Goal: Task Accomplishment & Management: Complete application form

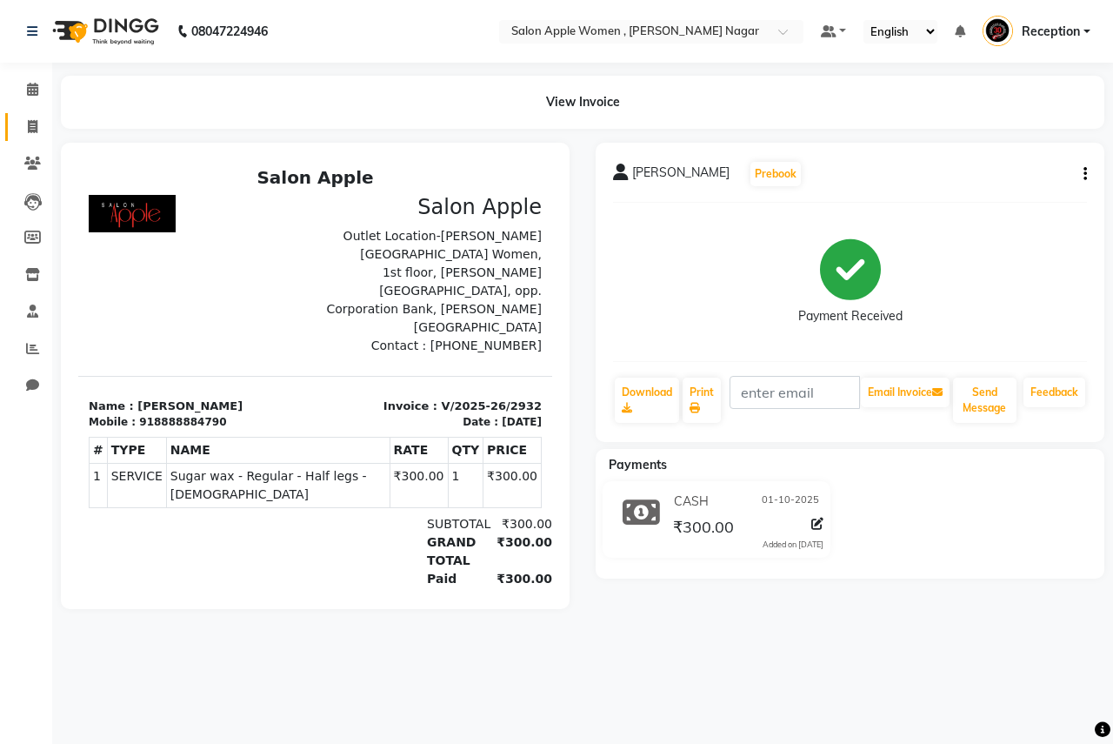
click at [18, 139] on link "Invoice" at bounding box center [26, 127] width 42 height 29
select select "service"
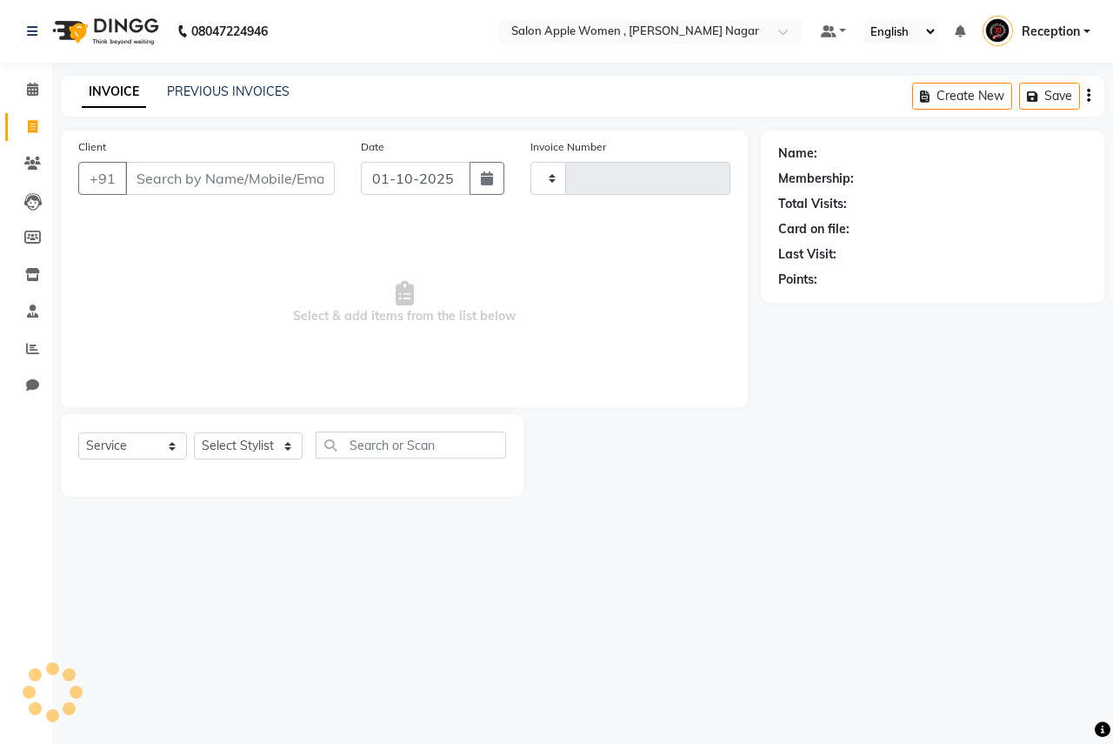
type input "2933"
select select "96"
click at [216, 170] on input "Client" at bounding box center [230, 178] width 210 height 33
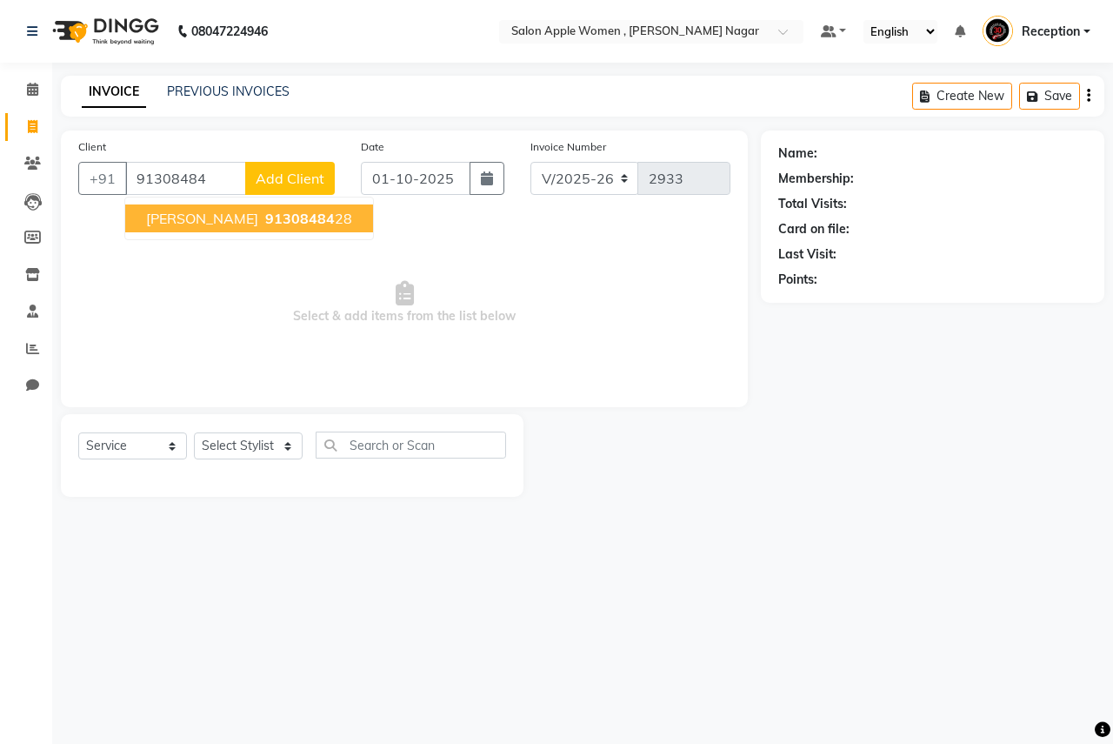
click at [265, 212] on span "91308484" at bounding box center [300, 218] width 70 height 17
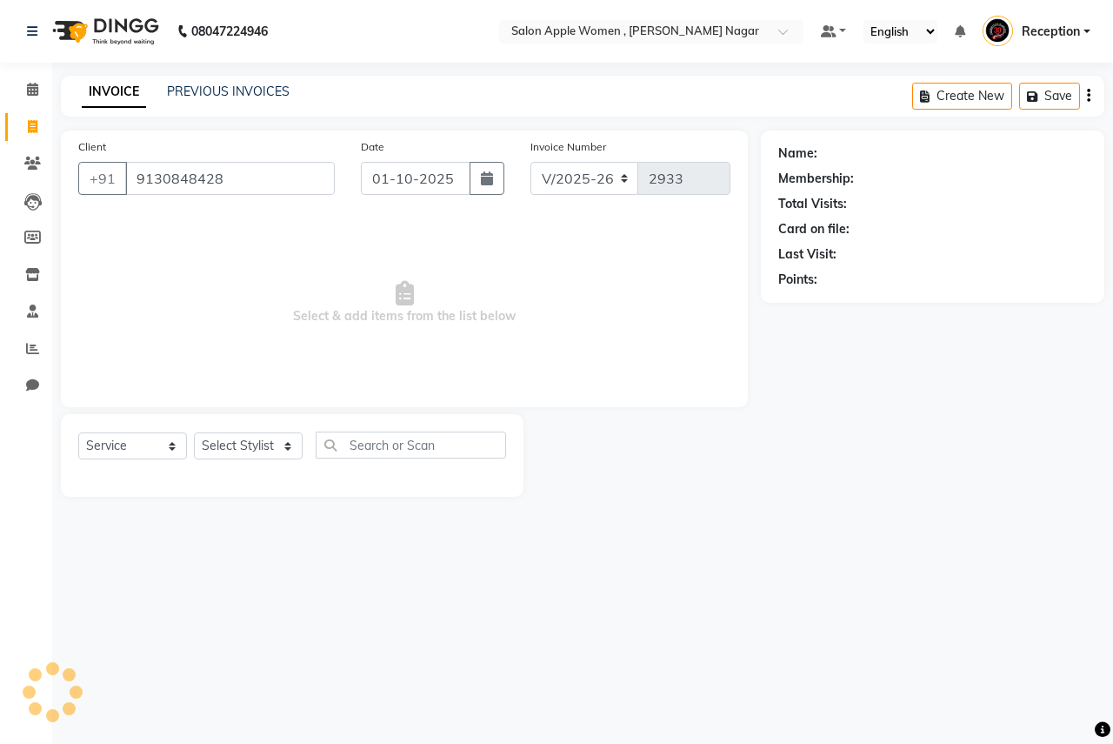
type input "9130848428"
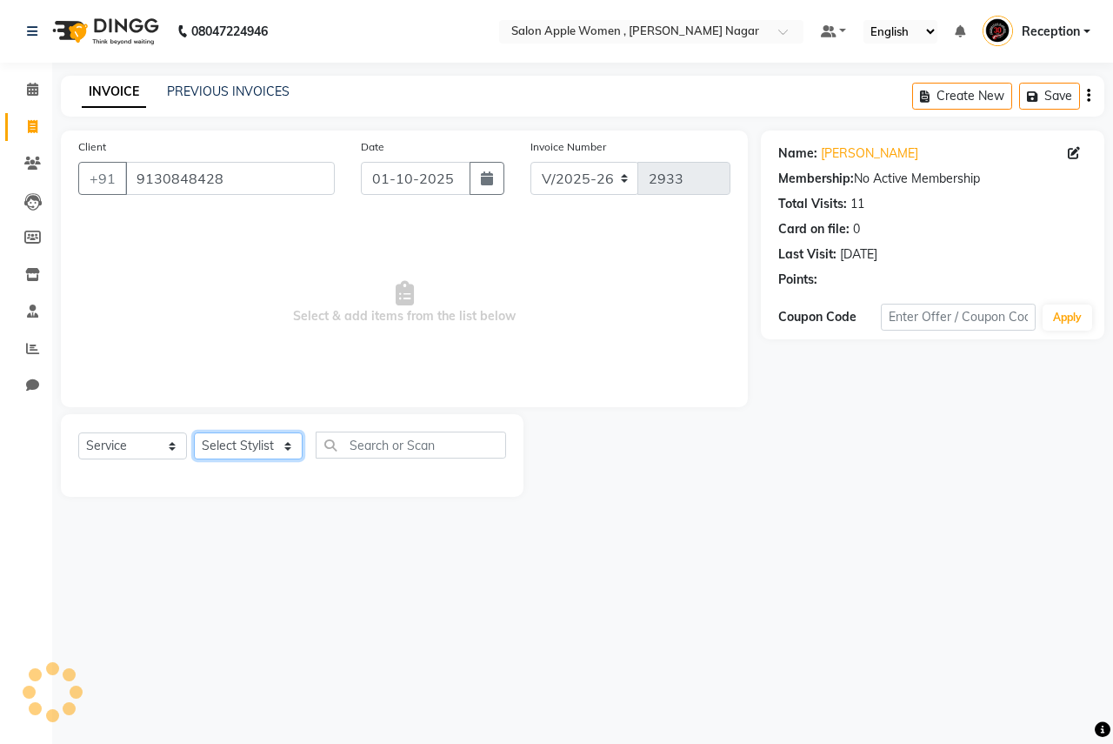
click at [268, 449] on select "Select Stylist [PERSON_NAME] [PERSON_NAME] [PERSON_NAME] [PERSON_NAME] Jyoti Ra…" at bounding box center [248, 445] width 109 height 27
select select "57562"
click at [194, 432] on select "Select Stylist [PERSON_NAME] [PERSON_NAME] [PERSON_NAME] [PERSON_NAME] Jyoti Ra…" at bounding box center [248, 445] width 109 height 27
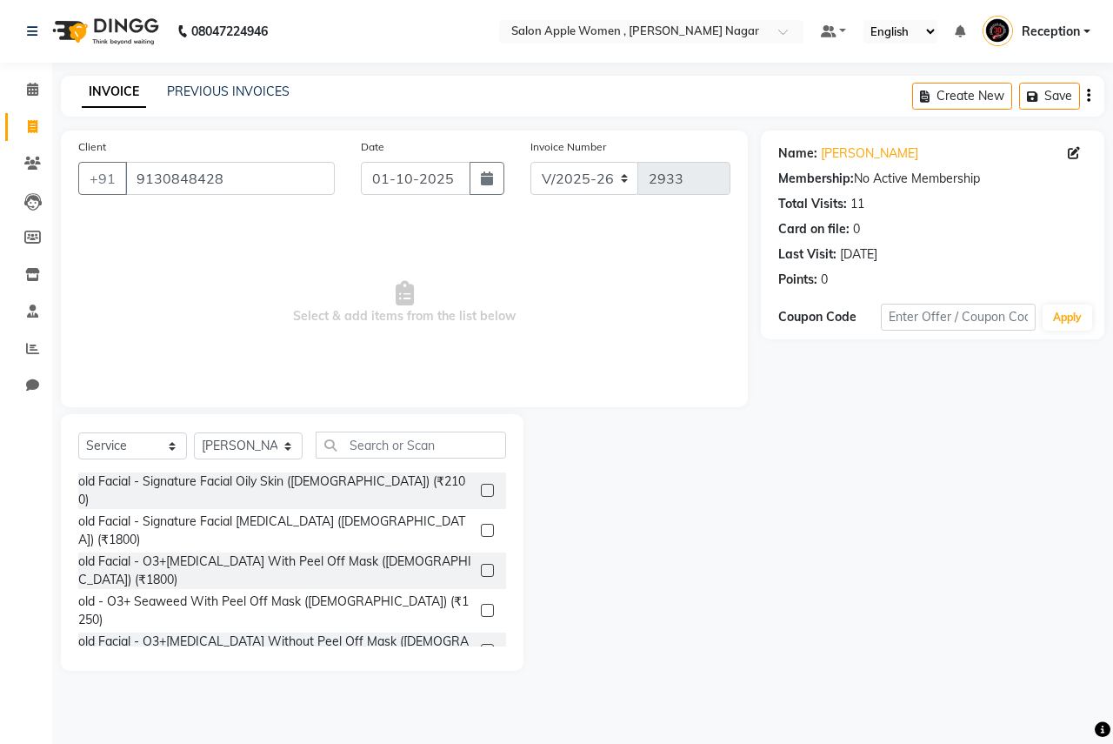
drag, startPoint x: 389, startPoint y: 462, endPoint x: 402, endPoint y: 444, distance: 22.4
click at [396, 457] on div "Select Service Product Membership Package Voucher Prepaid Gift Card Select Styl…" at bounding box center [292, 451] width 428 height 41
click at [402, 444] on input "text" at bounding box center [411, 444] width 190 height 27
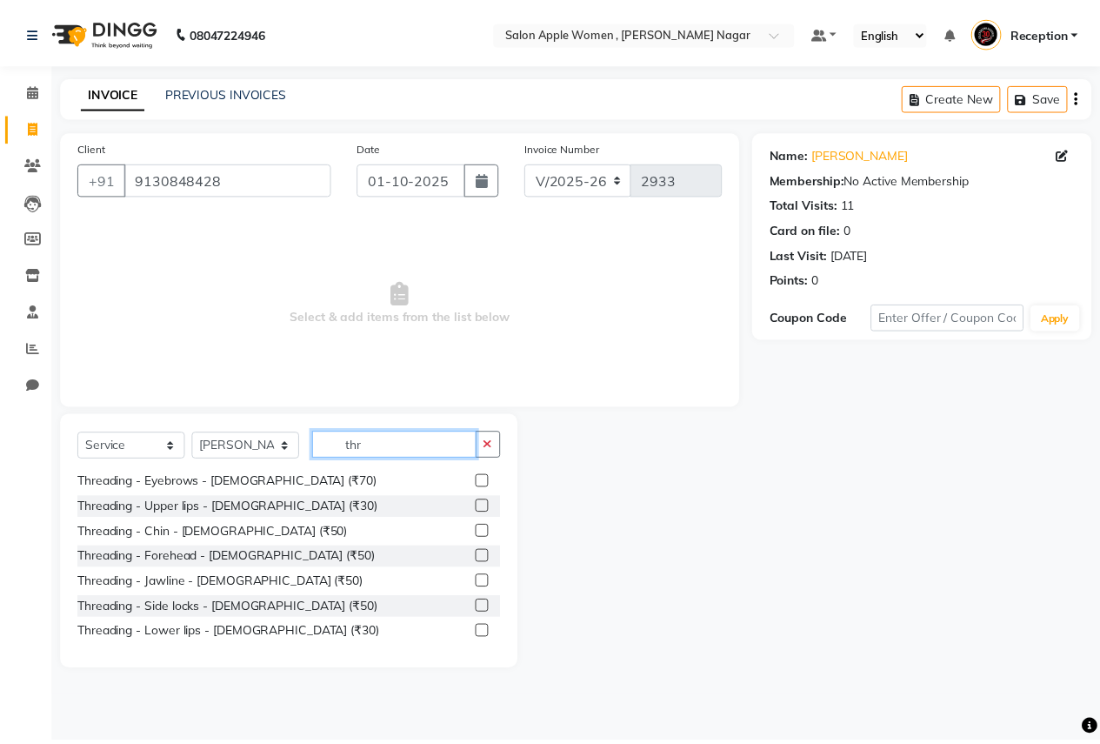
scroll to position [230, 0]
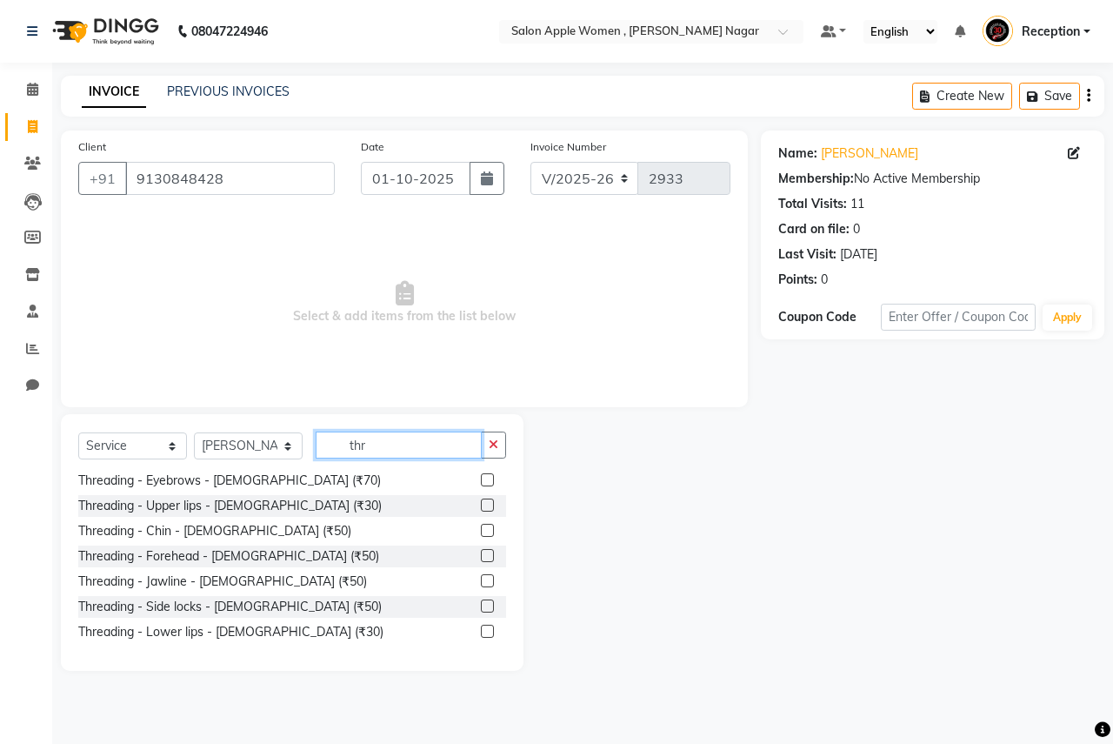
type input "thr"
click at [481, 482] on label at bounding box center [487, 479] width 13 height 13
click at [481, 482] on input "checkbox" at bounding box center [486, 480] width 11 height 11
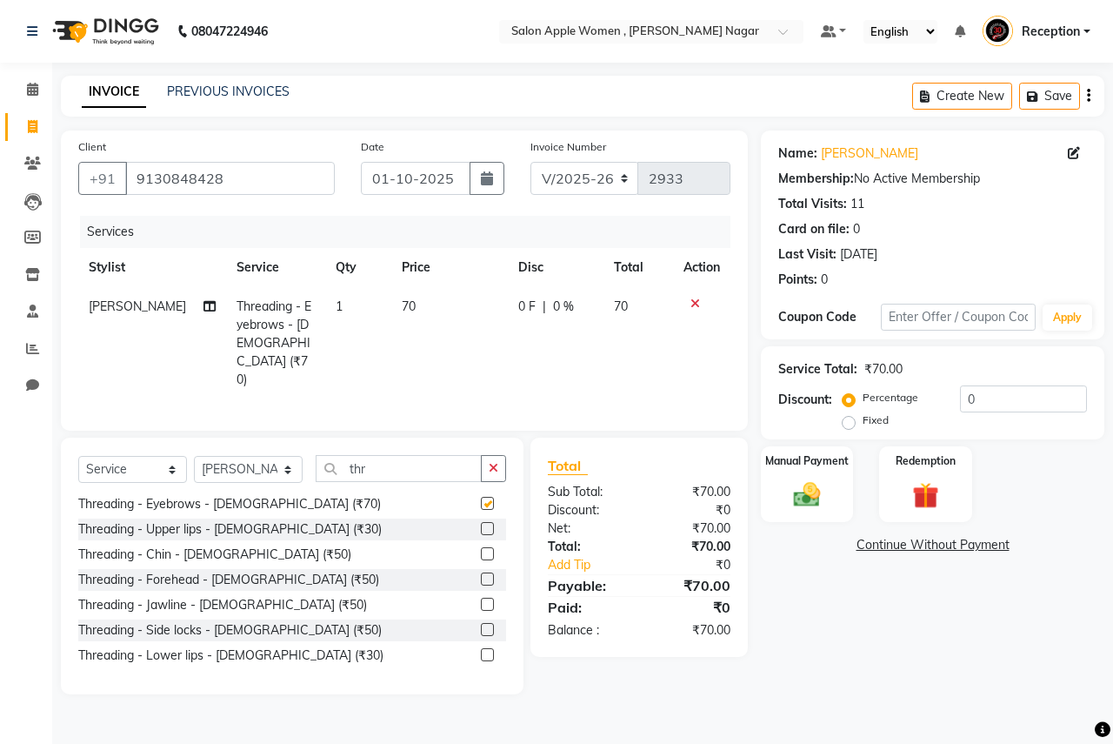
checkbox input "false"
click at [481, 547] on label at bounding box center [487, 553] width 13 height 13
click at [481, 549] on input "checkbox" at bounding box center [486, 554] width 11 height 11
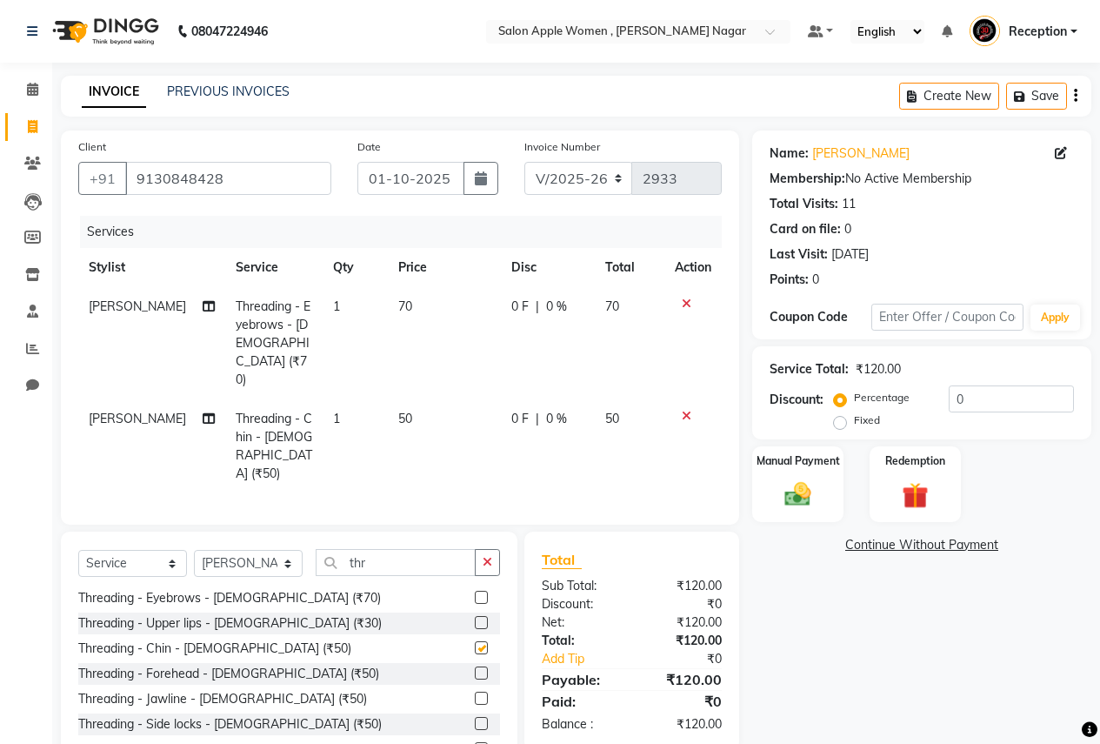
checkbox input "false"
click at [404, 549] on input "thr" at bounding box center [396, 562] width 160 height 27
type input "t"
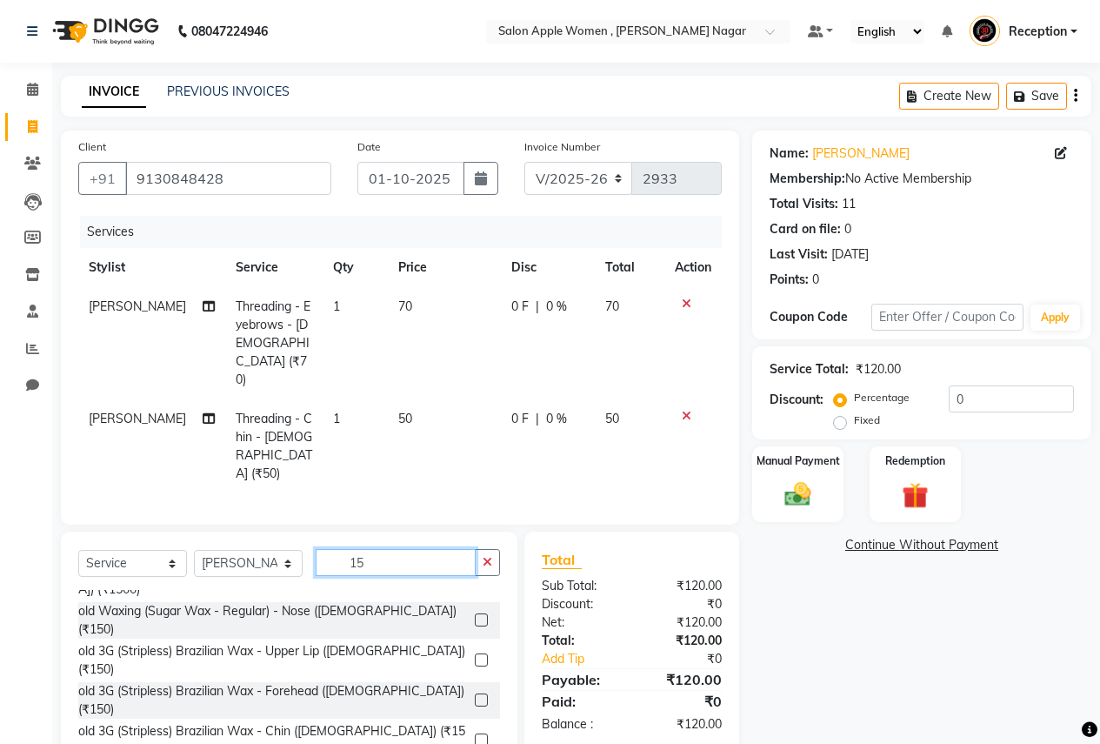
scroll to position [0, 0]
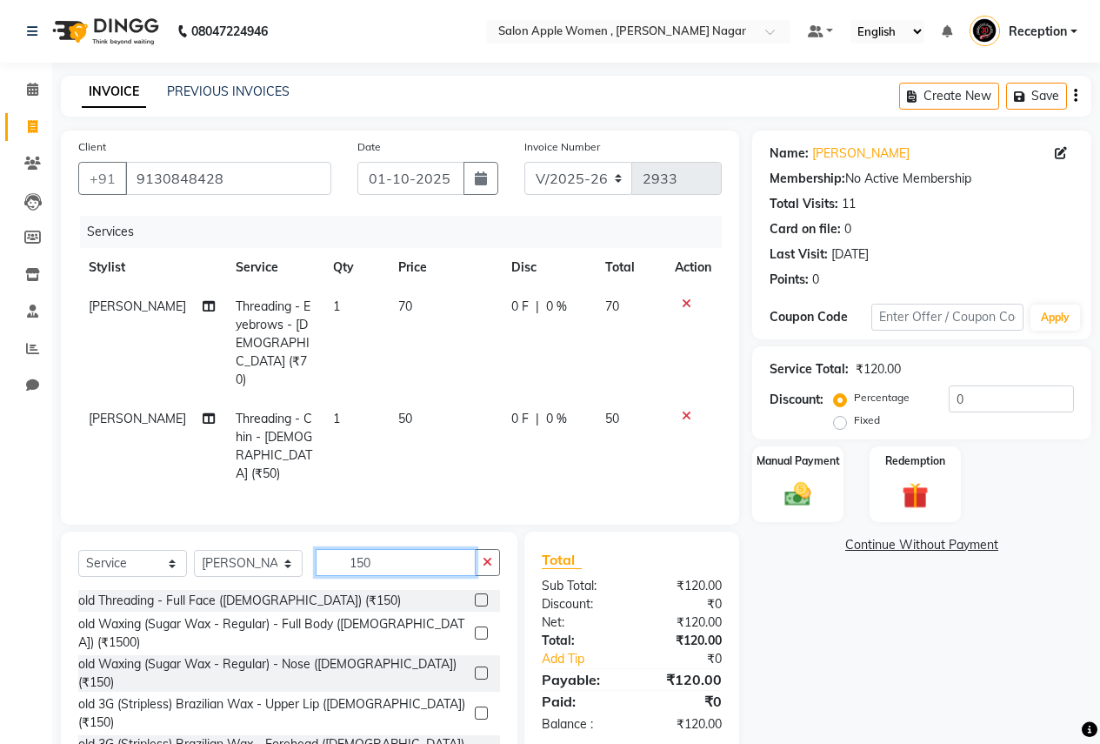
type input "150"
click at [475, 706] on label at bounding box center [481, 712] width 13 height 13
click at [475, 708] on input "checkbox" at bounding box center [480, 713] width 11 height 11
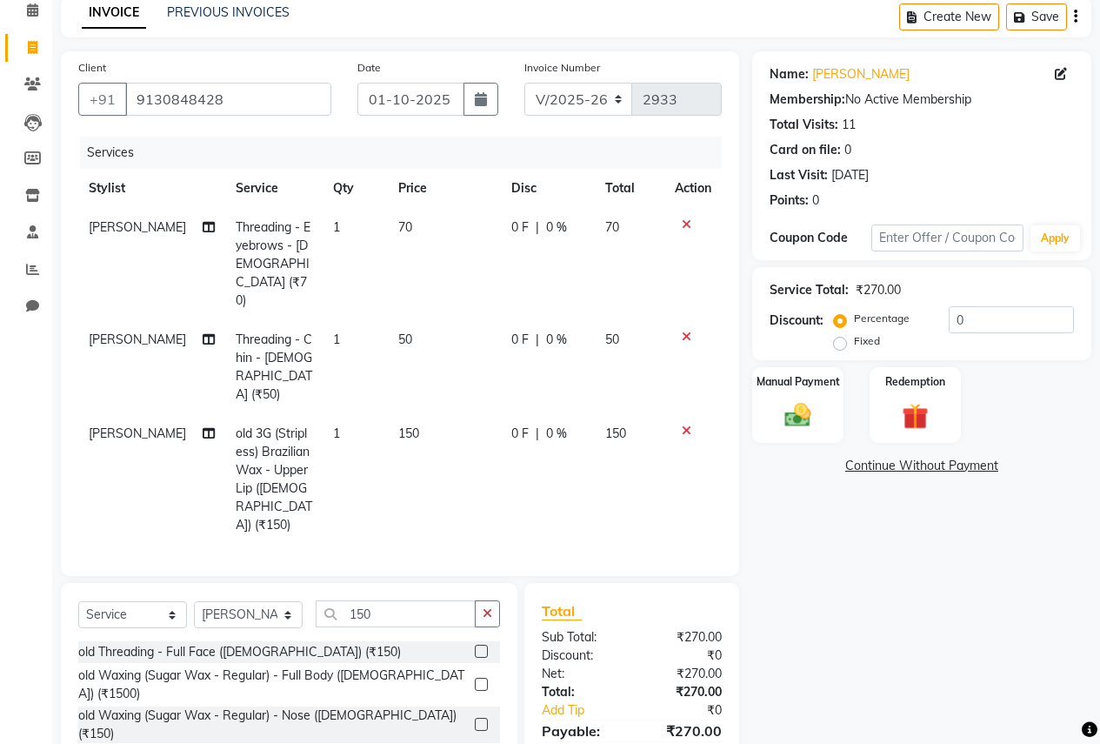
scroll to position [141, 0]
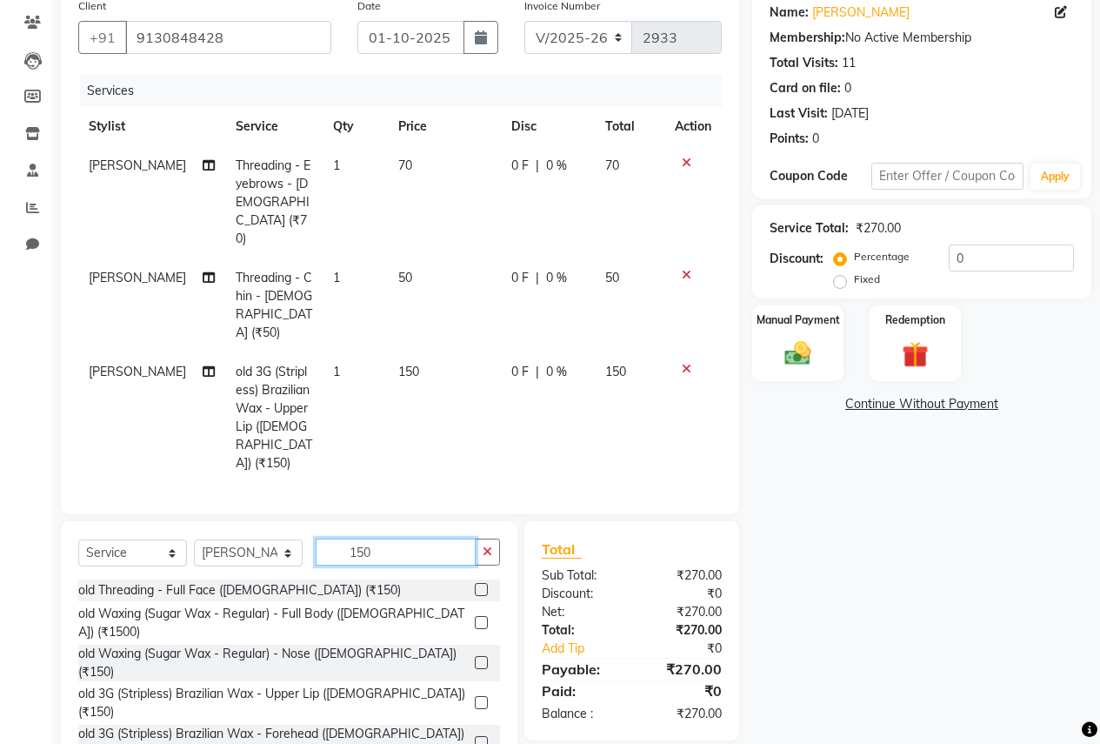
click at [433, 538] on input "150" at bounding box center [396, 551] width 160 height 27
click at [475, 696] on label at bounding box center [481, 702] width 13 height 13
click at [475, 698] on input "checkbox" at bounding box center [480, 703] width 11 height 11
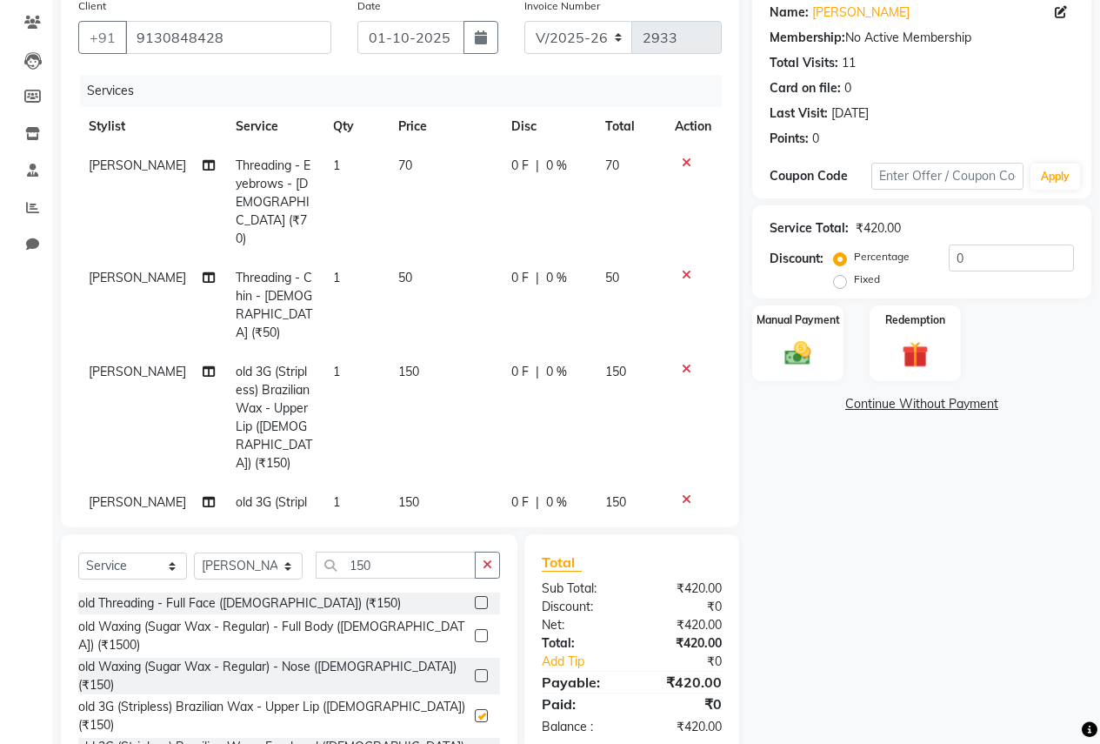
checkbox input "false"
click at [407, 555] on input "150" at bounding box center [396, 564] width 160 height 27
type input "1"
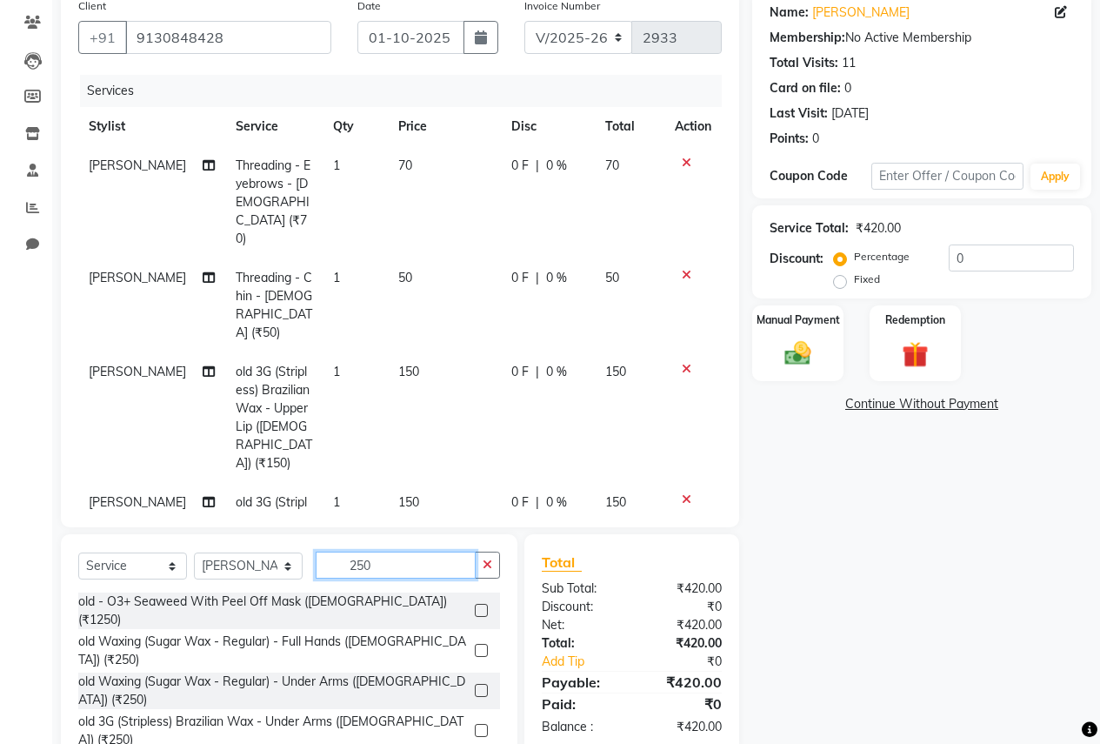
type input "250"
click at [475, 684] on label at bounding box center [481, 690] width 13 height 13
click at [475, 685] on input "checkbox" at bounding box center [480, 690] width 11 height 11
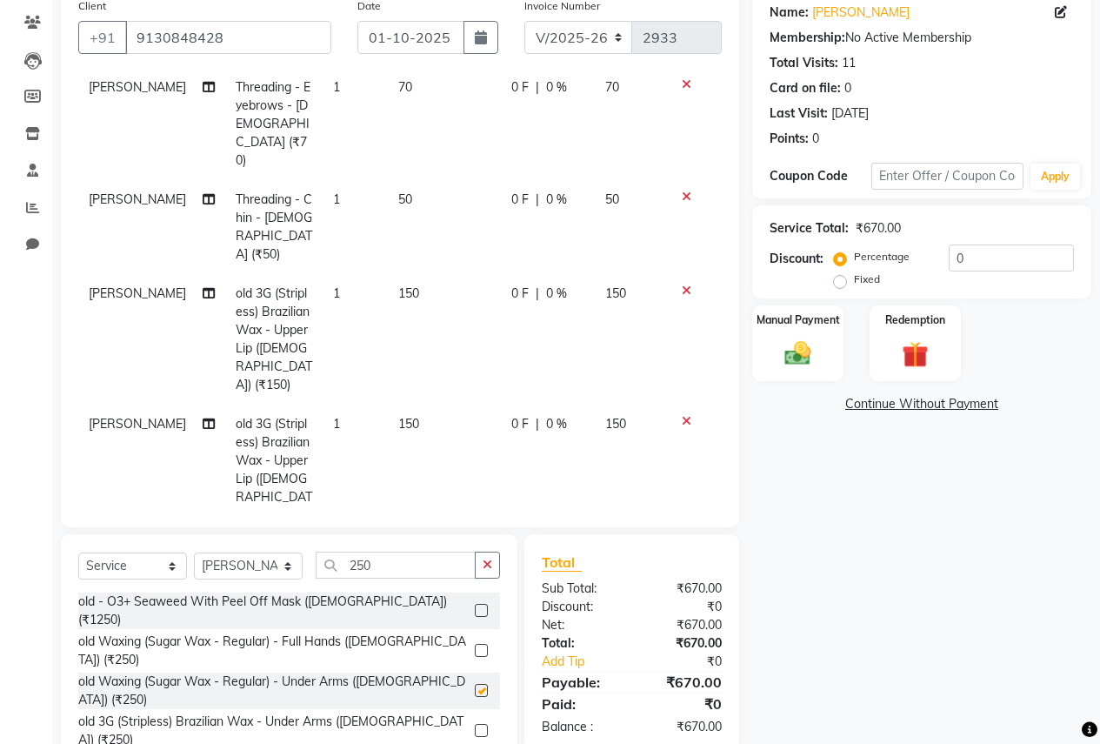
checkbox input "false"
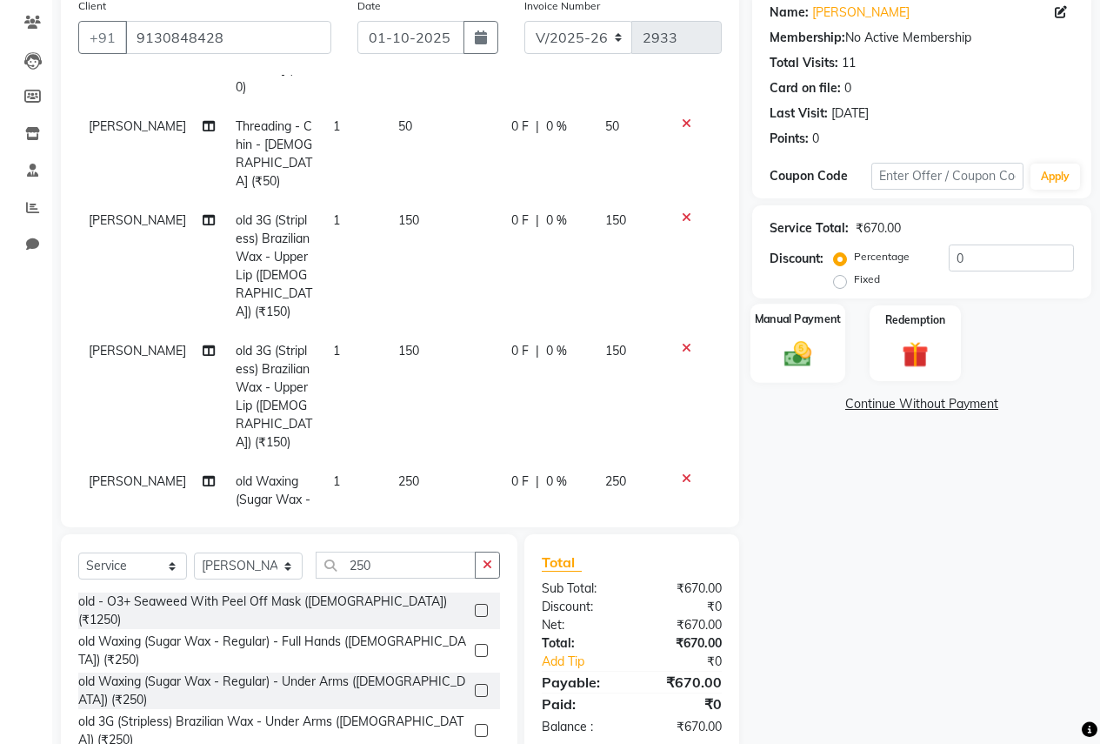
click at [808, 359] on img at bounding box center [798, 352] width 44 height 31
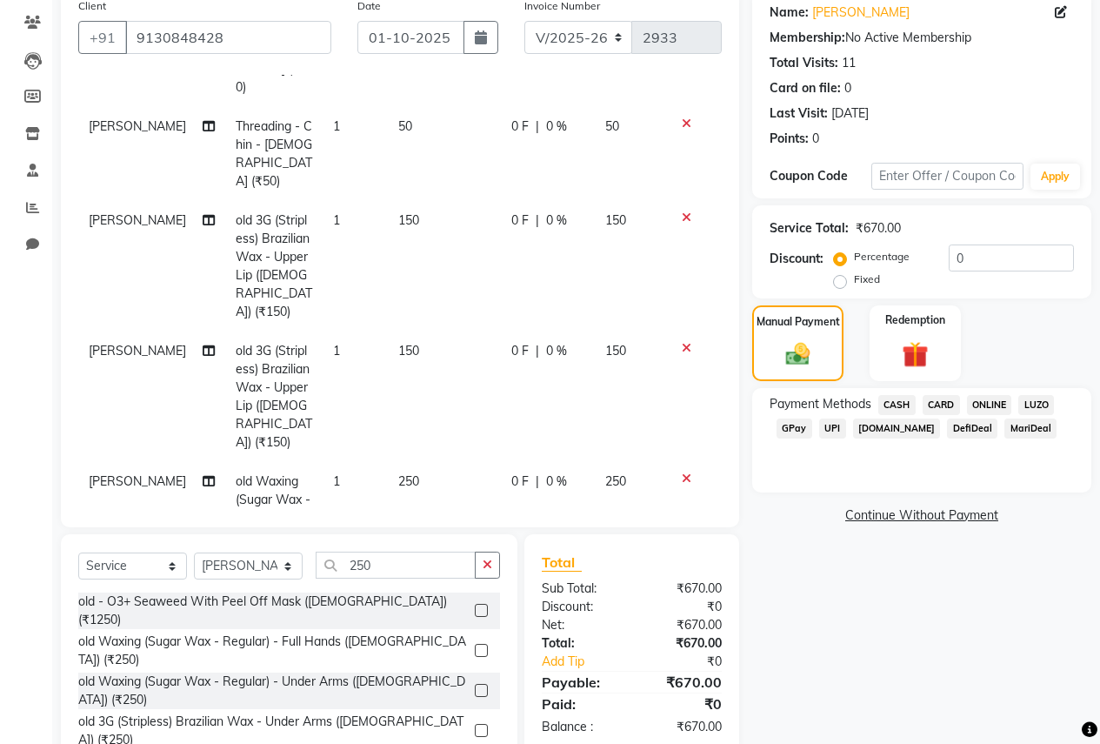
click at [1005, 406] on span "ONLINE" at bounding box center [989, 405] width 45 height 20
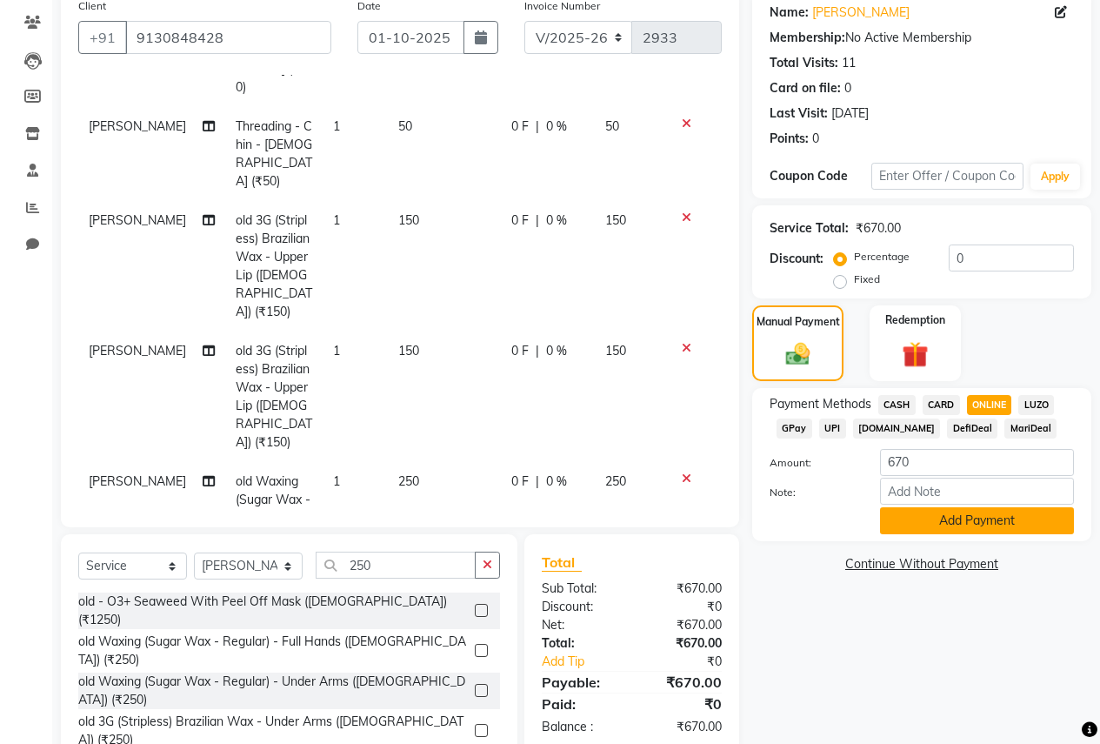
click at [1001, 522] on button "Add Payment" at bounding box center [977, 520] width 194 height 27
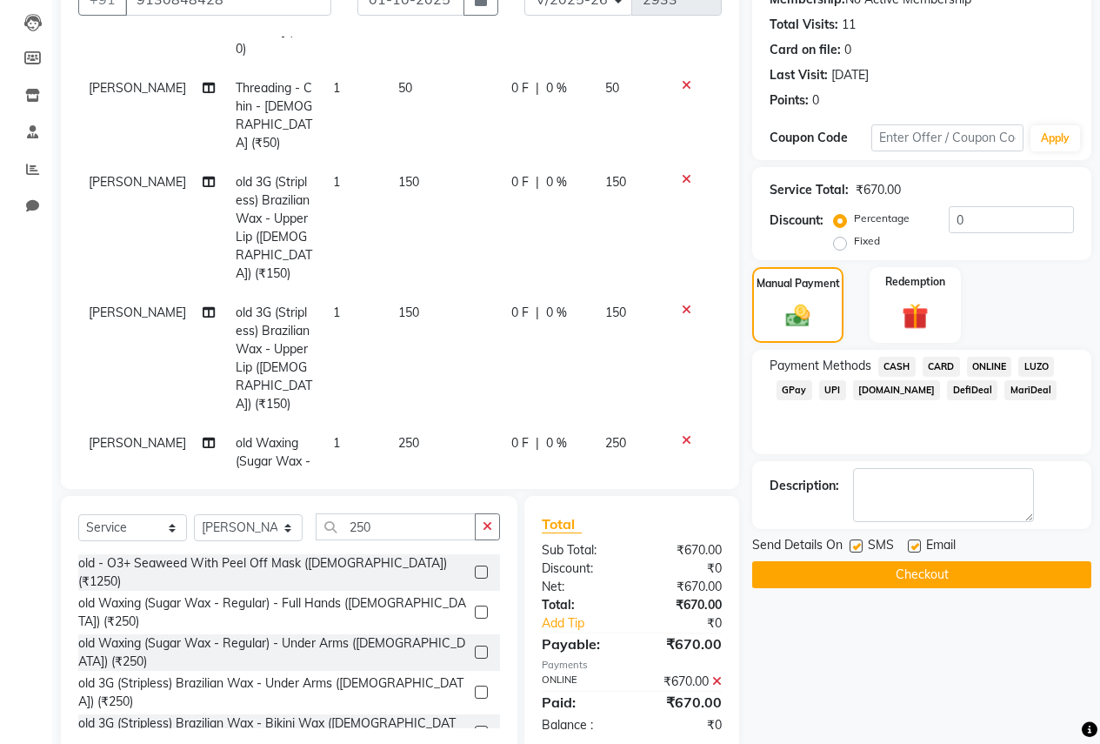
scroll to position [214, 0]
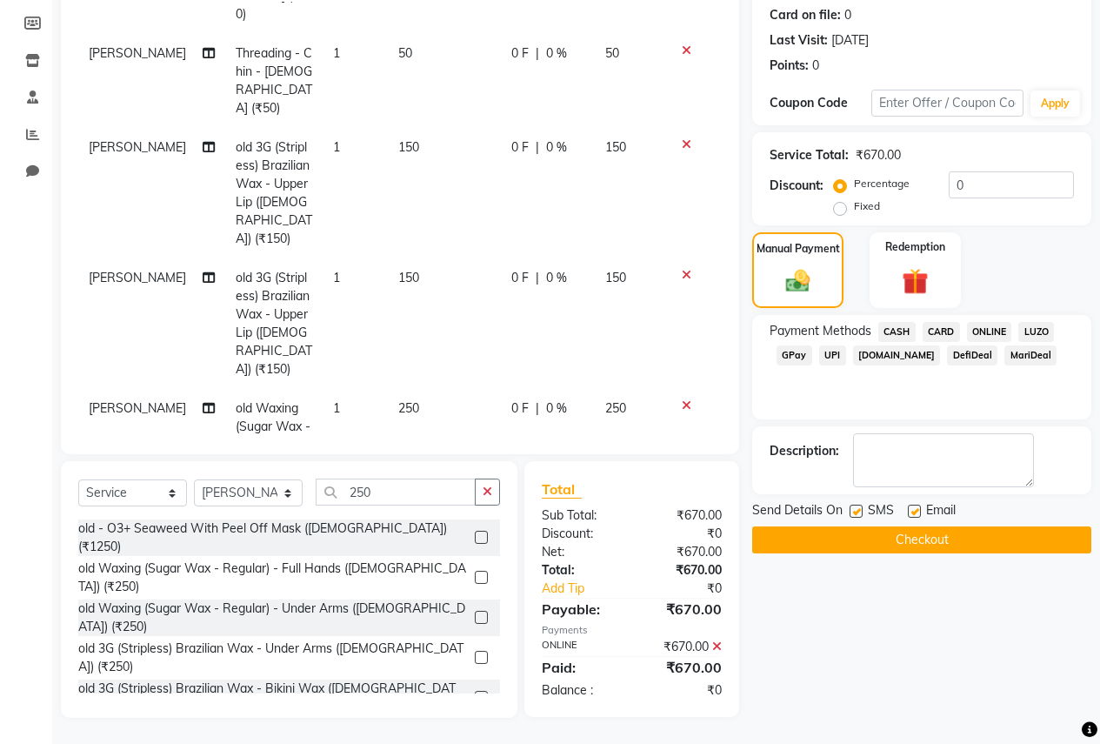
click at [938, 545] on button "Checkout" at bounding box center [921, 539] width 339 height 27
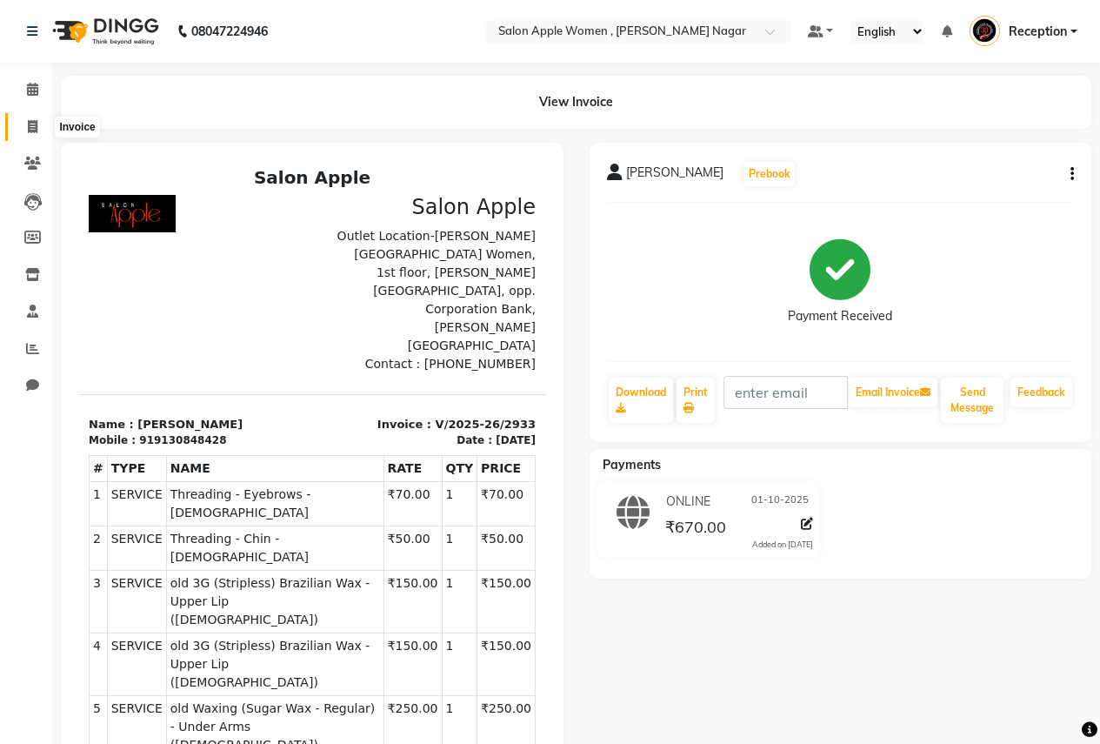
click at [34, 128] on icon at bounding box center [33, 126] width 10 height 13
select select "96"
select select "service"
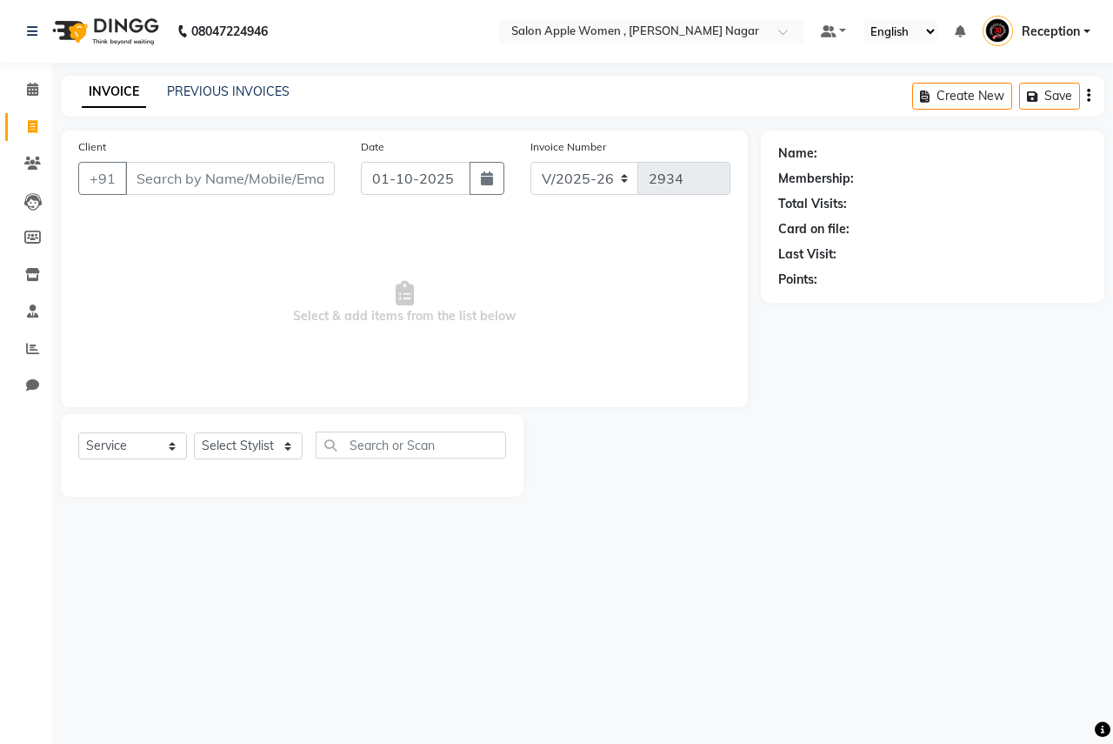
click at [165, 191] on input "Client" at bounding box center [230, 178] width 210 height 33
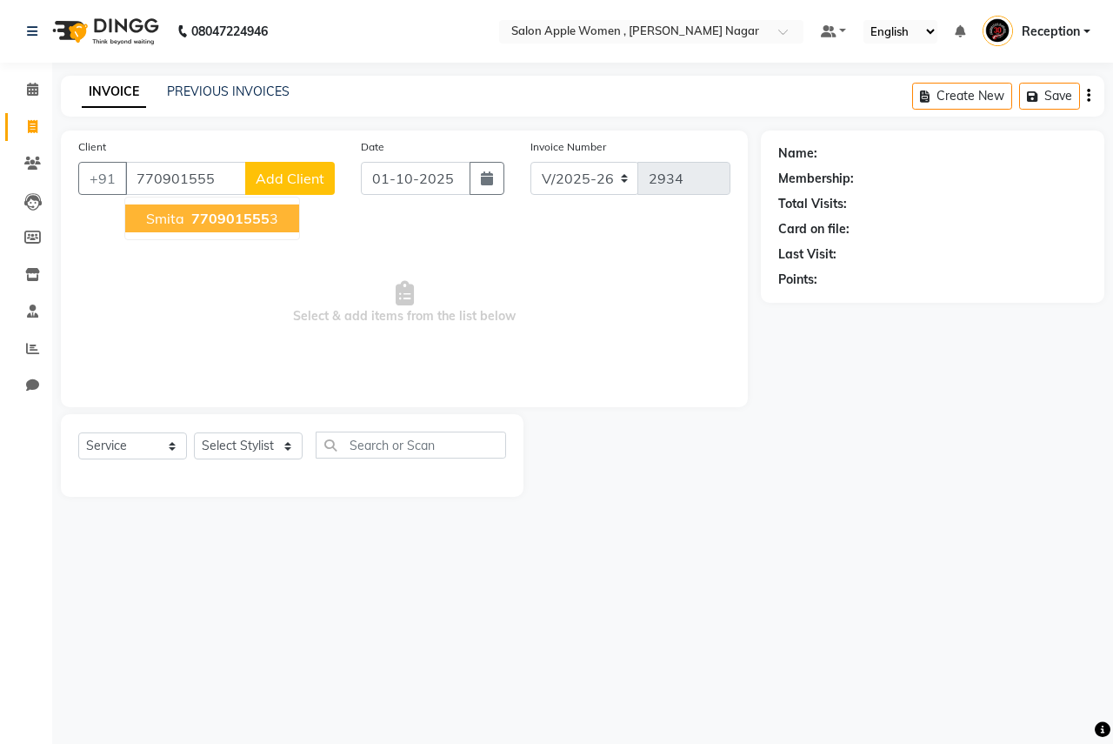
click at [161, 211] on span "Smita" at bounding box center [165, 218] width 38 height 17
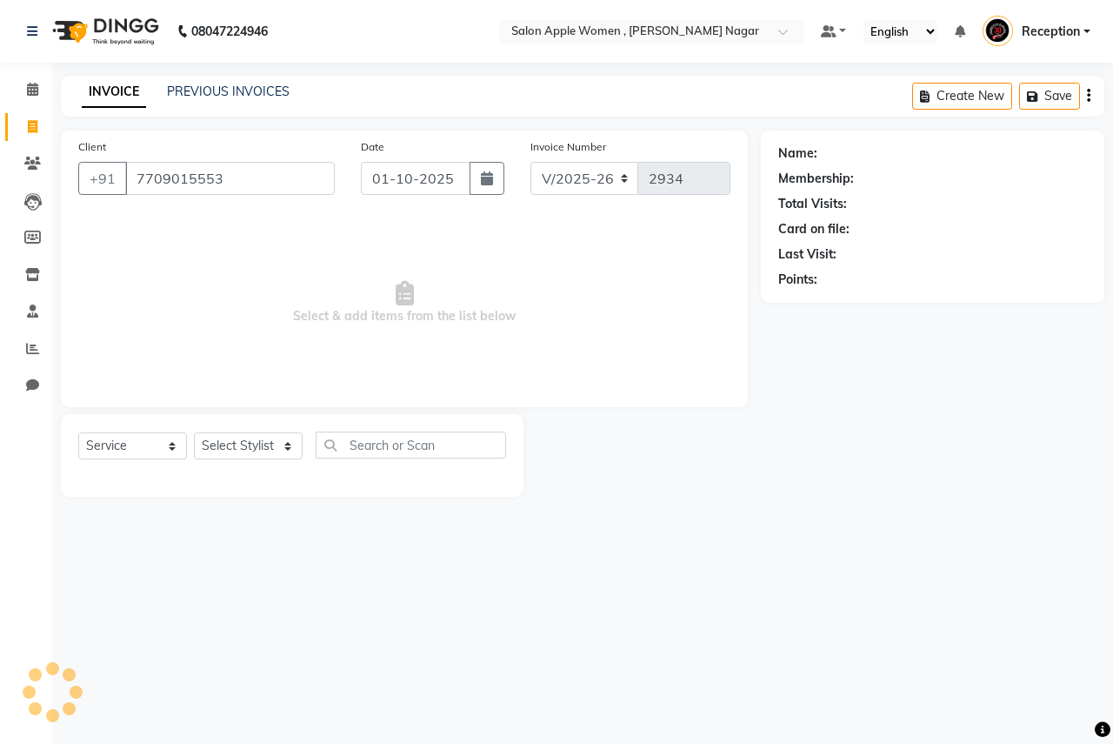
type input "7709015553"
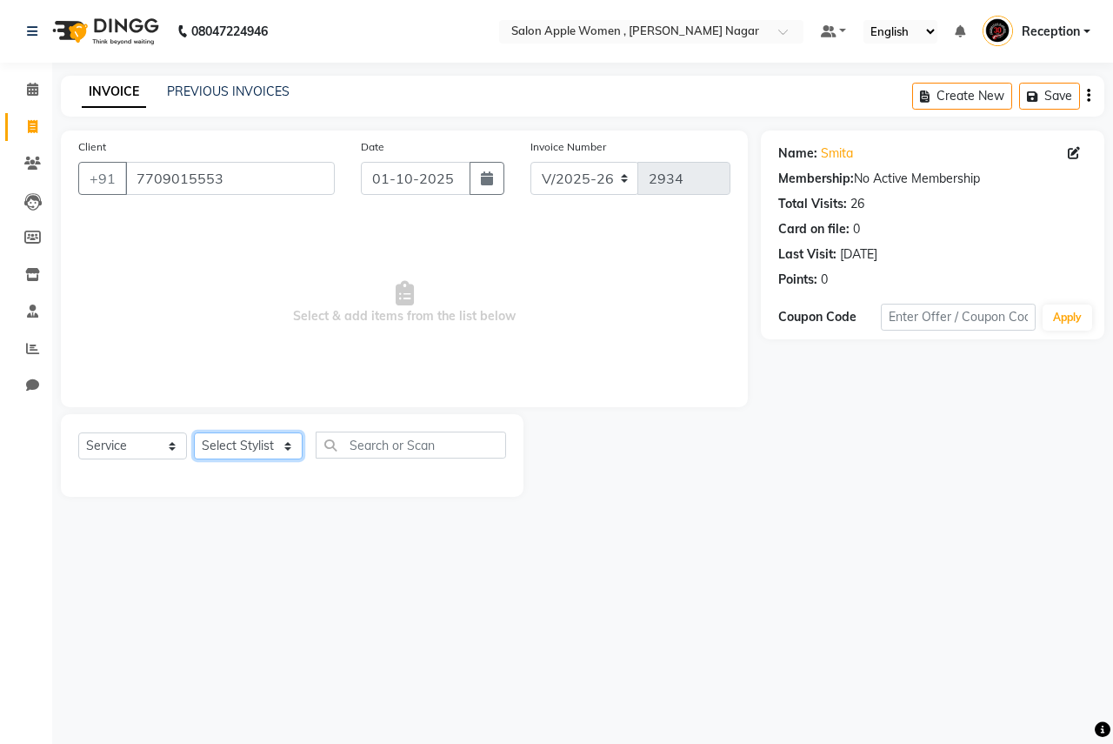
click at [286, 438] on select "Select Stylist [PERSON_NAME] [PERSON_NAME] [PERSON_NAME] [PERSON_NAME] Jyoti Ra…" at bounding box center [248, 445] width 109 height 27
select select "3152"
click at [194, 432] on select "Select Stylist [PERSON_NAME] [PERSON_NAME] [PERSON_NAME] [PERSON_NAME] Jyoti Ra…" at bounding box center [248, 445] width 109 height 27
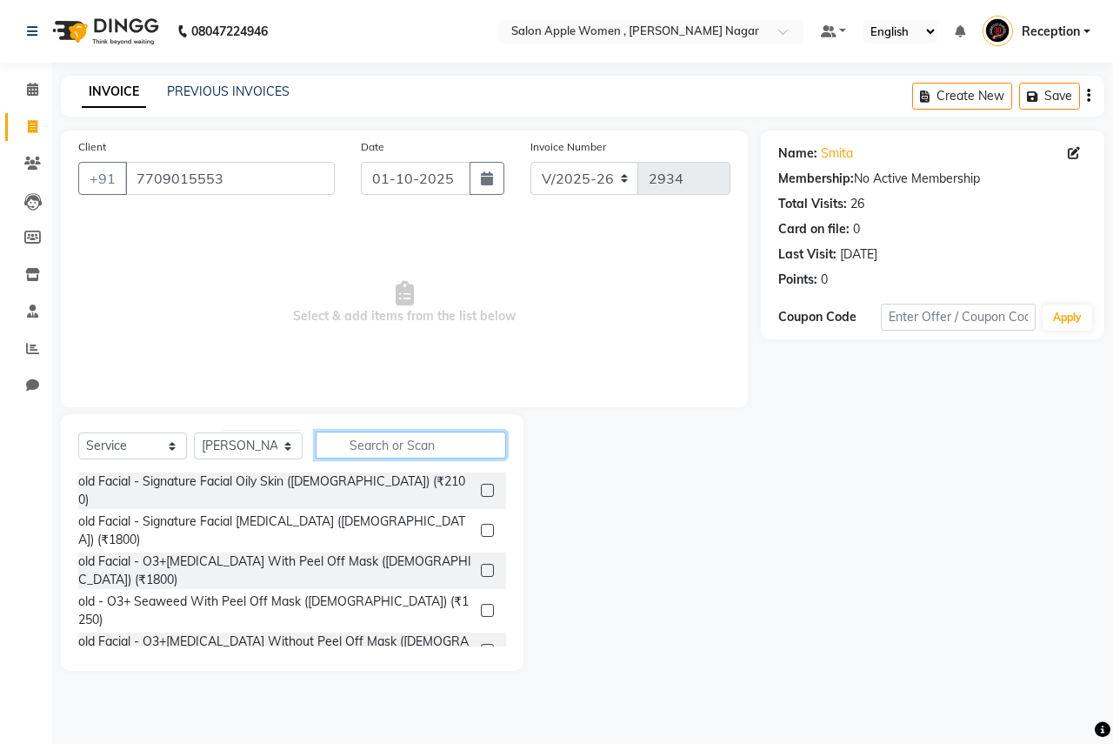
click at [399, 451] on input "text" at bounding box center [411, 444] width 190 height 27
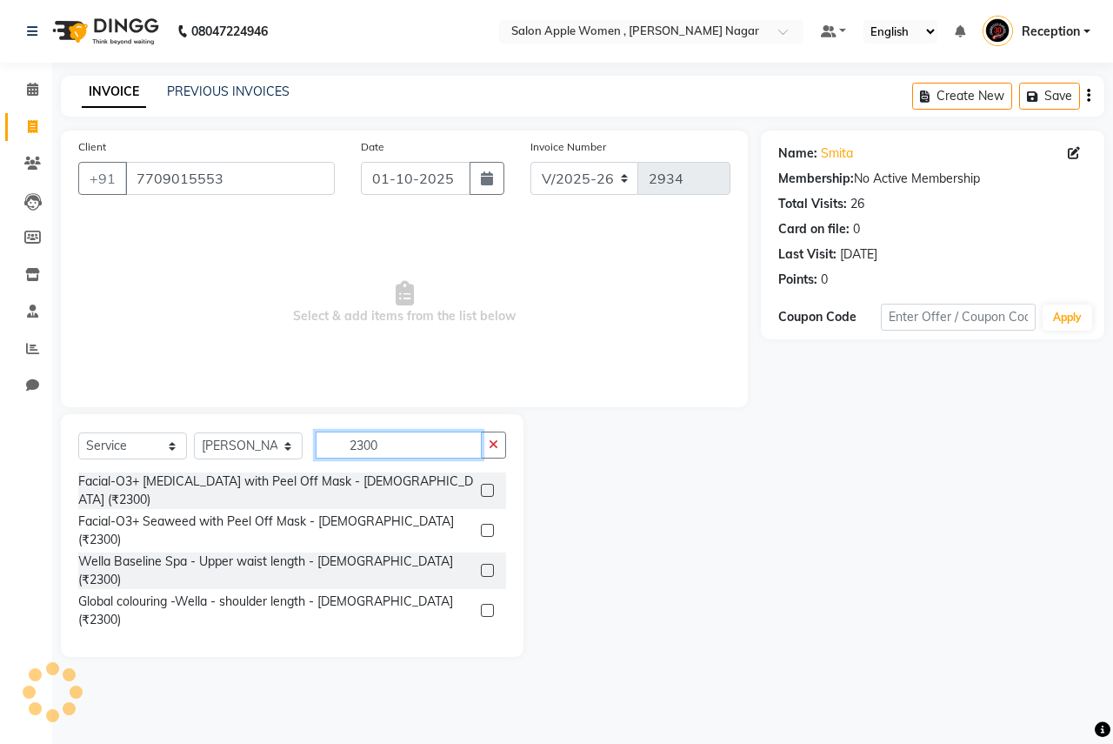
type input "2300"
click at [488, 484] on label at bounding box center [487, 490] width 13 height 13
click at [488, 485] on input "checkbox" at bounding box center [486, 490] width 11 height 11
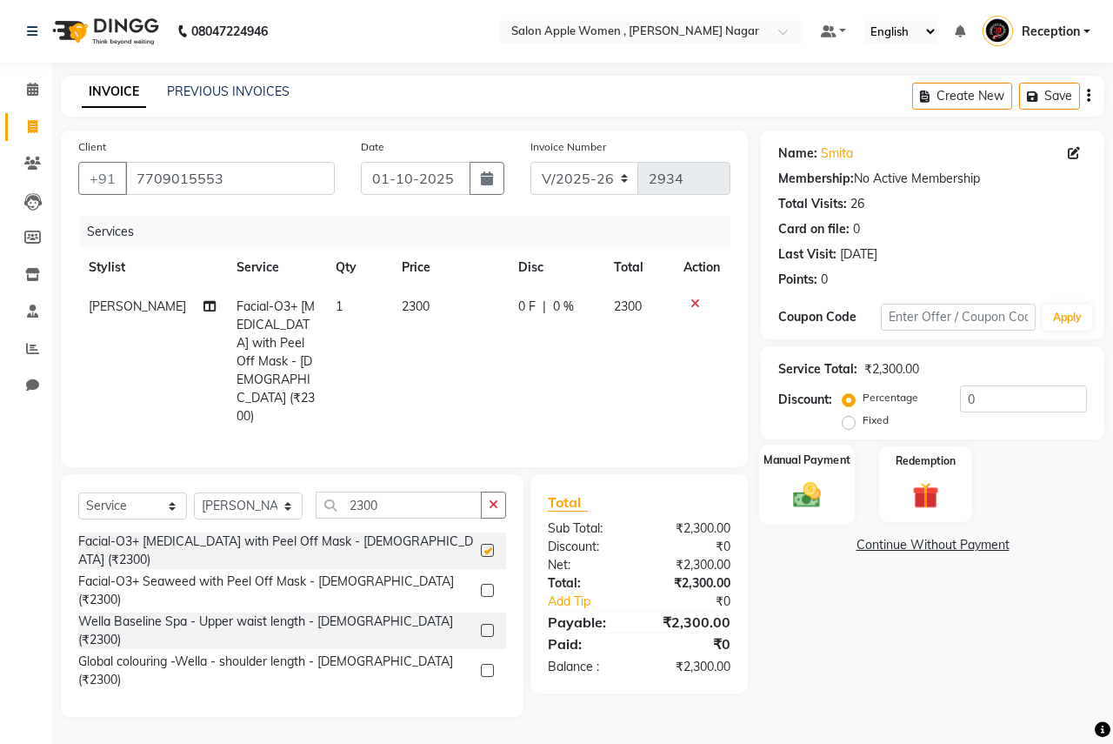
checkbox input "false"
click at [818, 473] on div "Manual Payment" at bounding box center [807, 484] width 97 height 80
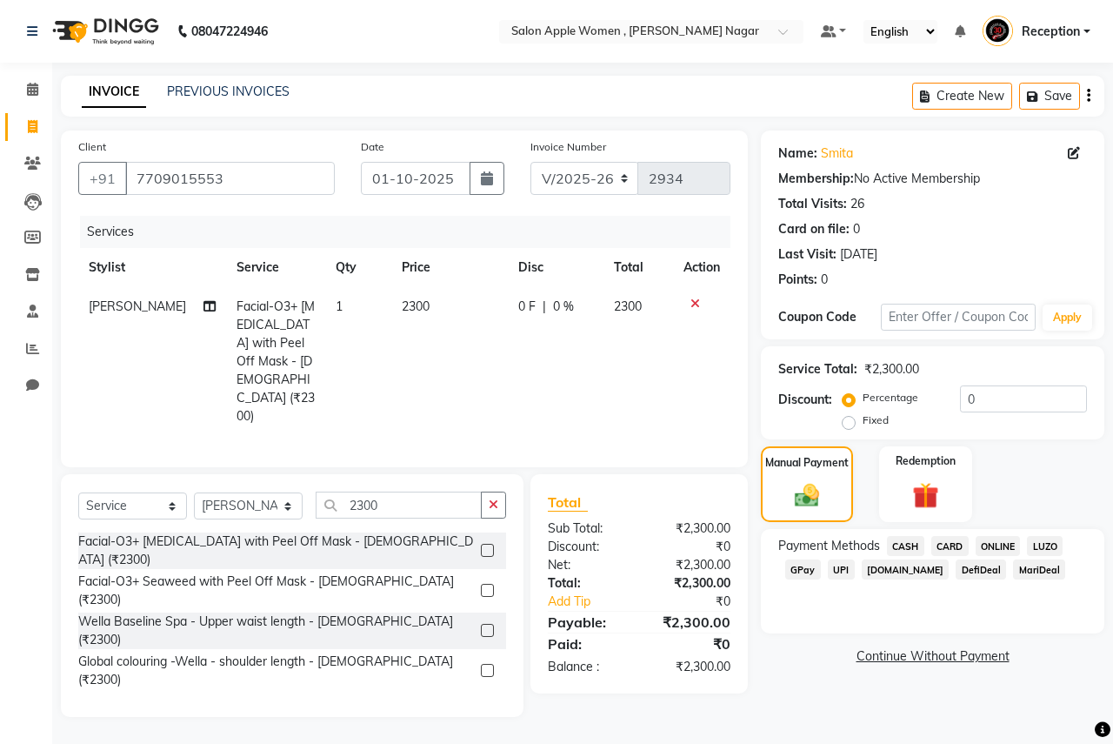
click at [993, 545] on span "ONLINE" at bounding box center [998, 546] width 45 height 20
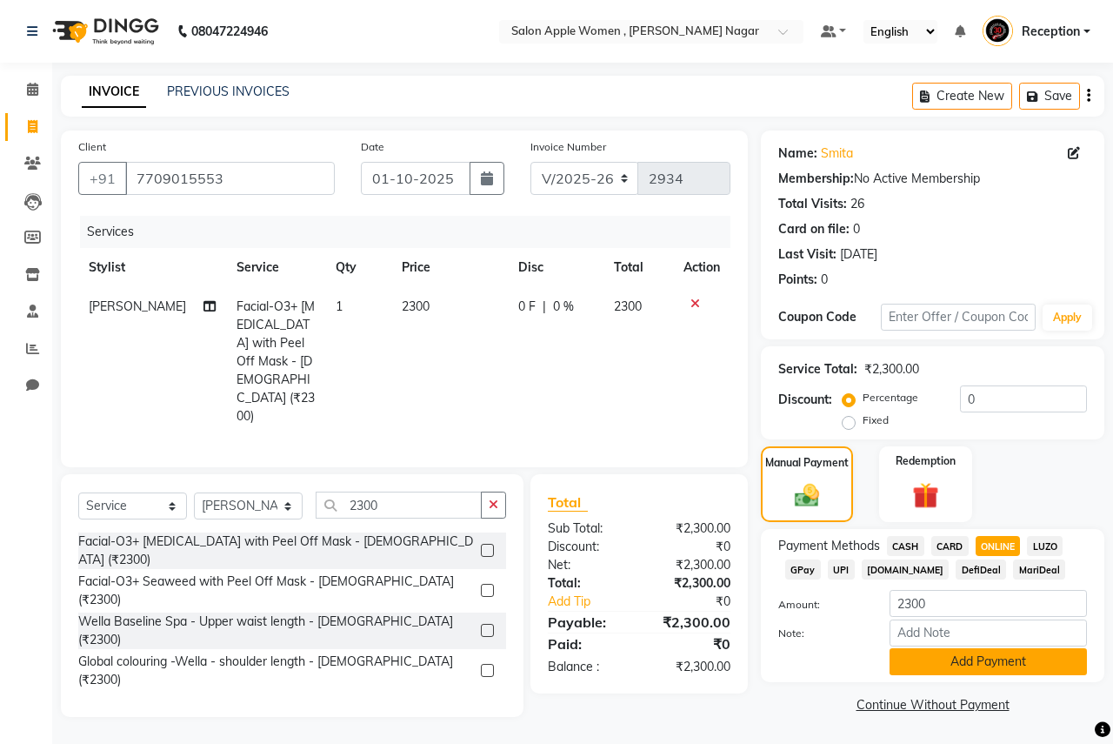
click at [931, 660] on button "Add Payment" at bounding box center [988, 661] width 197 height 27
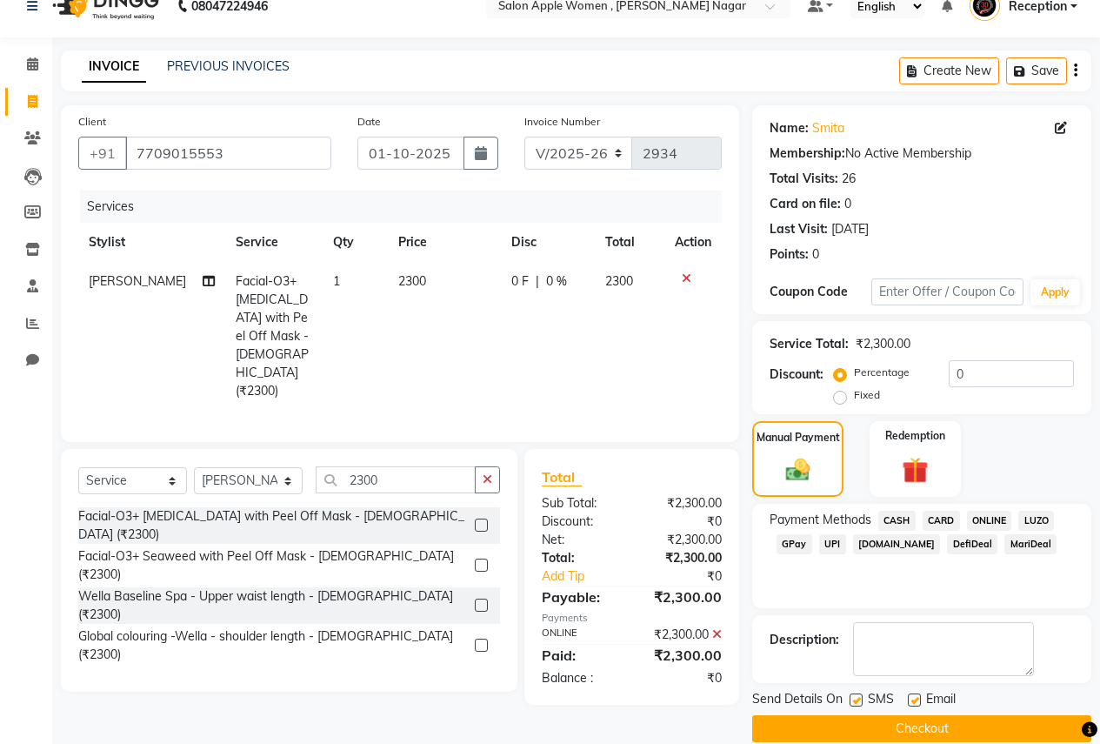
scroll to position [50, 0]
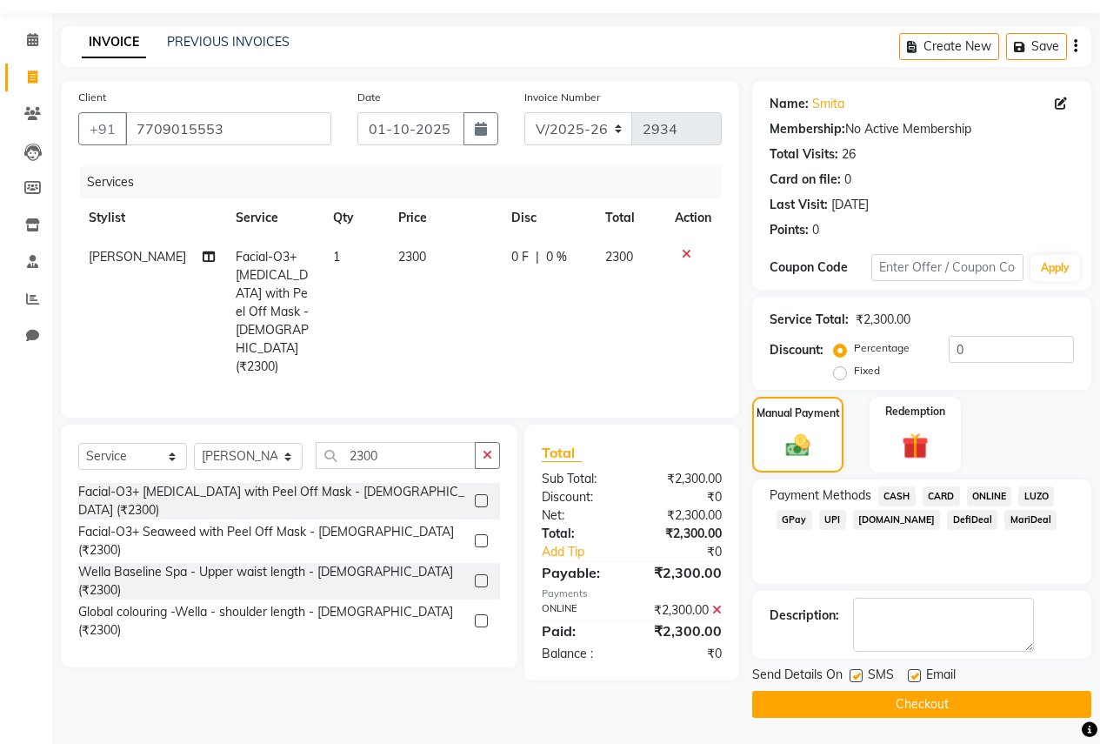
click at [856, 676] on label at bounding box center [856, 675] width 13 height 13
click at [856, 676] on input "checkbox" at bounding box center [855, 676] width 11 height 11
checkbox input "false"
click at [918, 672] on label at bounding box center [914, 675] width 13 height 13
click at [918, 672] on input "checkbox" at bounding box center [913, 676] width 11 height 11
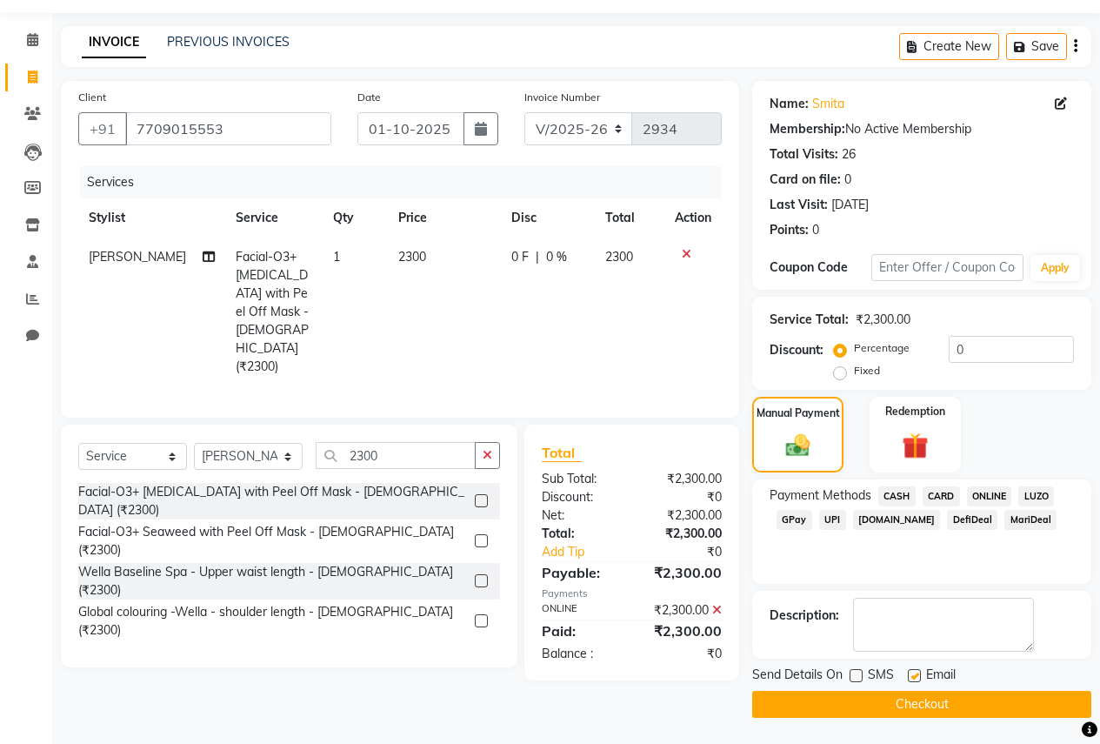
checkbox input "false"
click at [889, 698] on button "Checkout" at bounding box center [921, 704] width 339 height 27
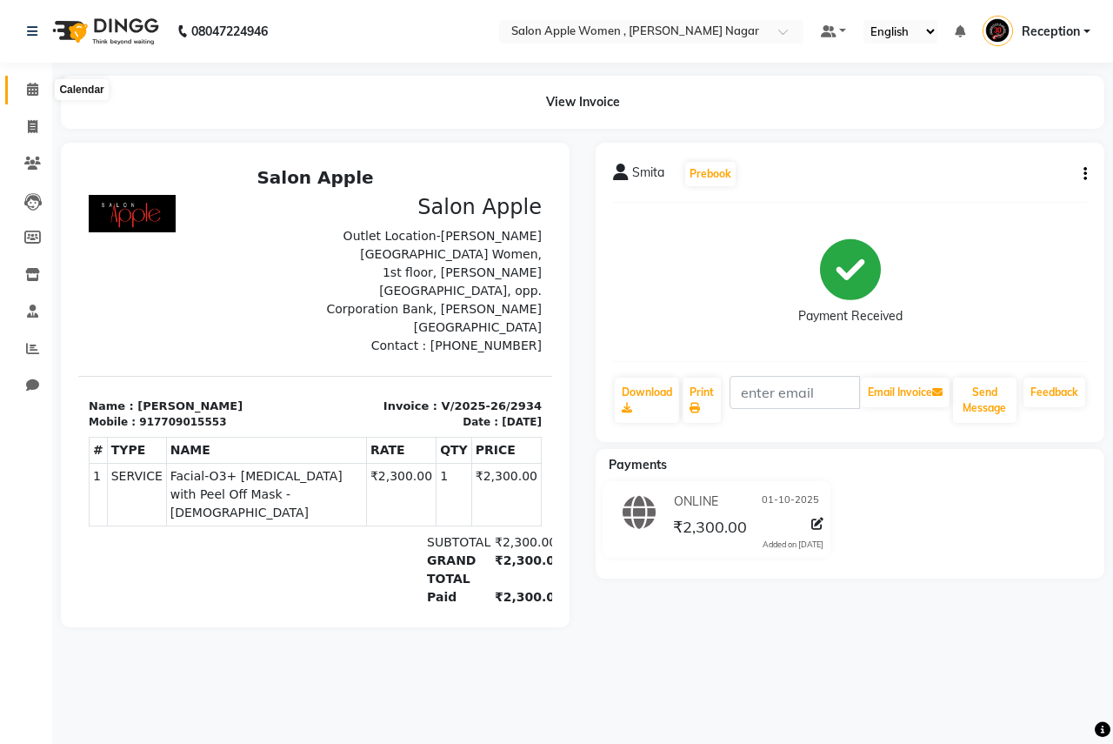
click at [34, 84] on icon at bounding box center [32, 89] width 11 height 13
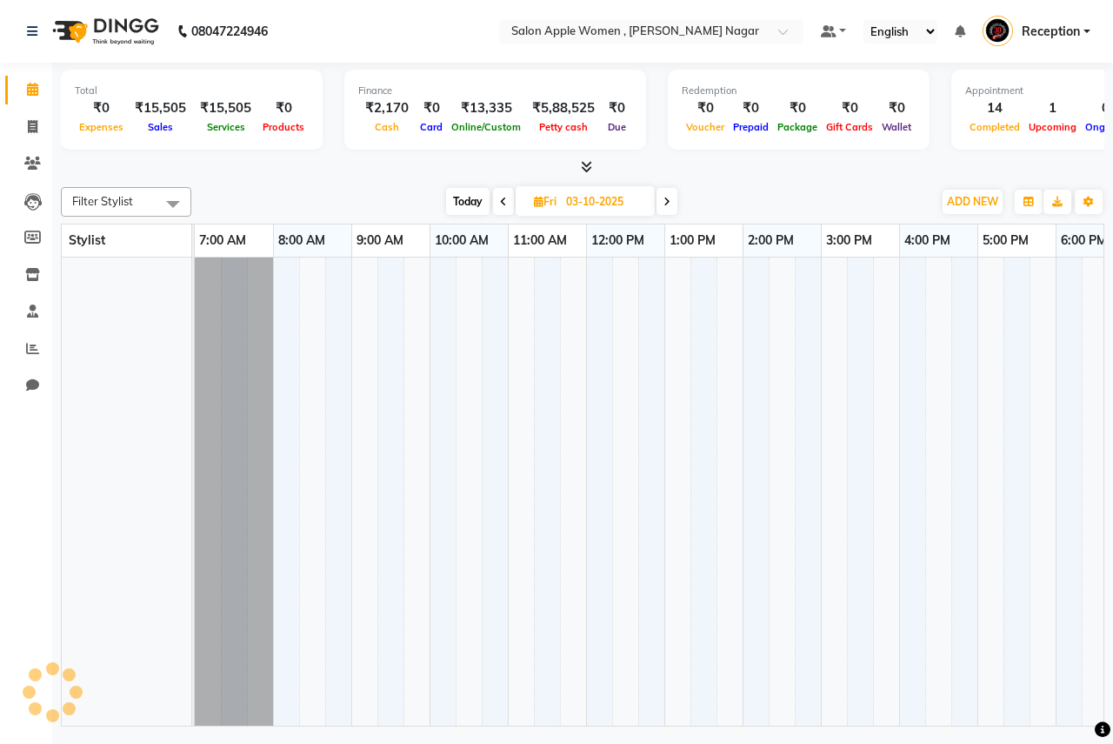
scroll to position [0, 344]
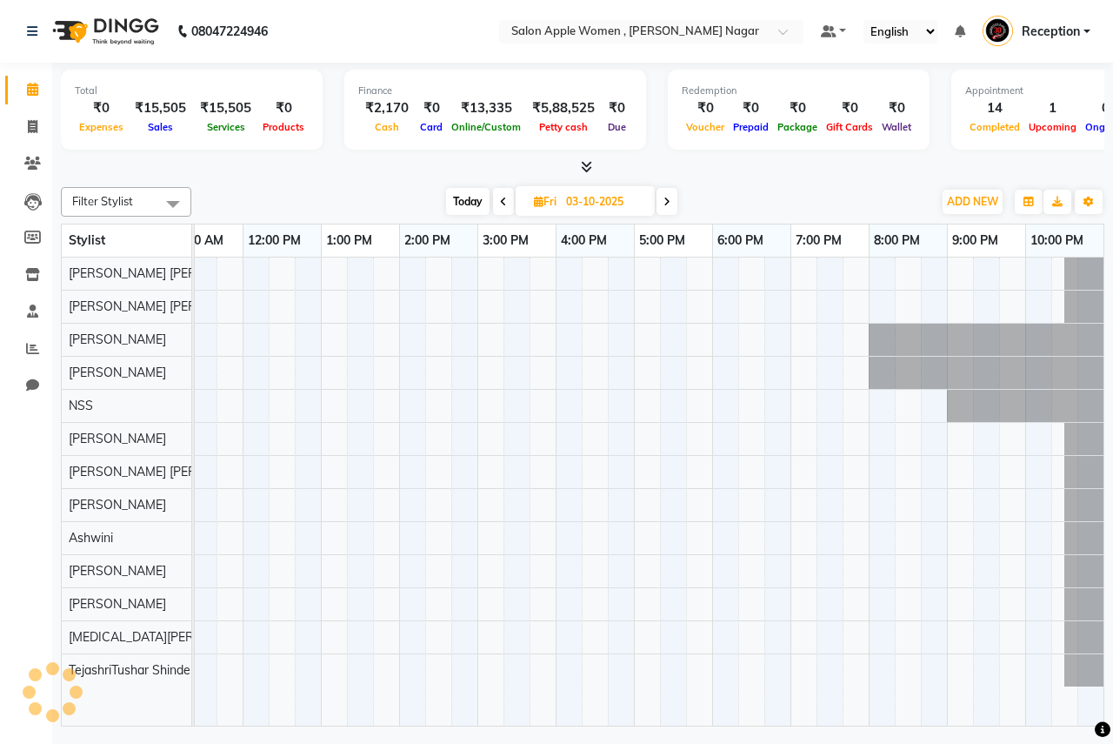
click at [464, 200] on span "Today" at bounding box center [467, 201] width 43 height 27
type input "01-10-2025"
